Goal: Transaction & Acquisition: Purchase product/service

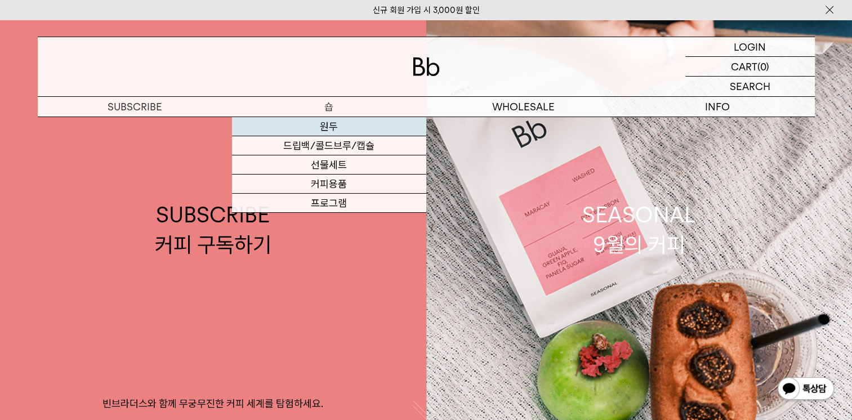
click at [314, 123] on link "원두" at bounding box center [329, 126] width 194 height 19
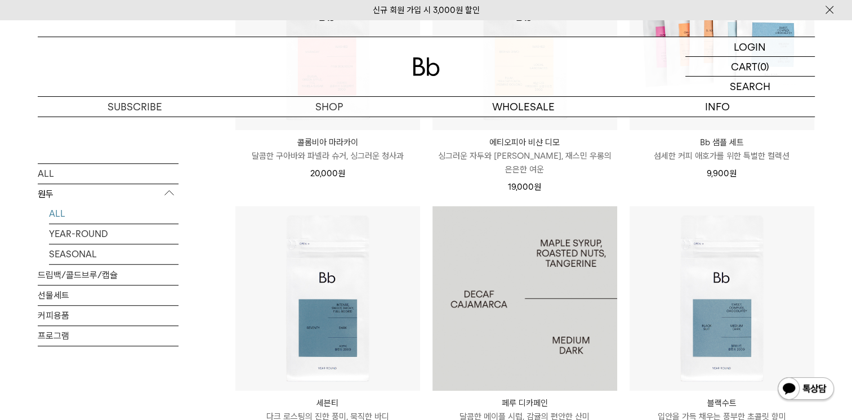
scroll to position [901, 0]
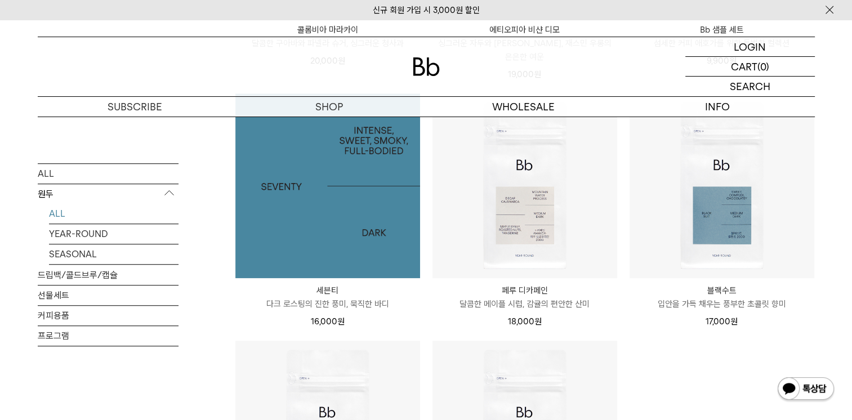
click at [401, 215] on img at bounding box center [327, 185] width 185 height 185
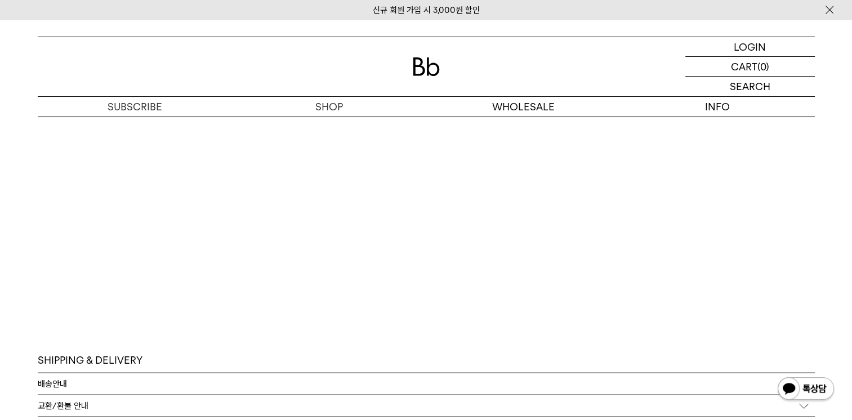
scroll to position [2477, 0]
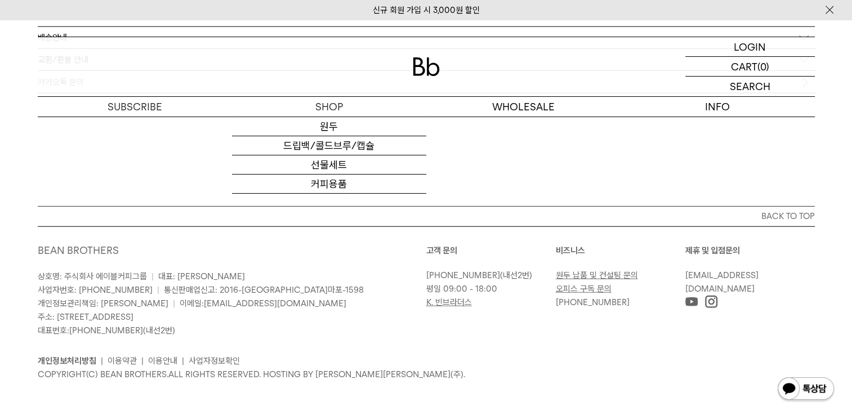
scroll to position [2427, 0]
